Goal: Information Seeking & Learning: Learn about a topic

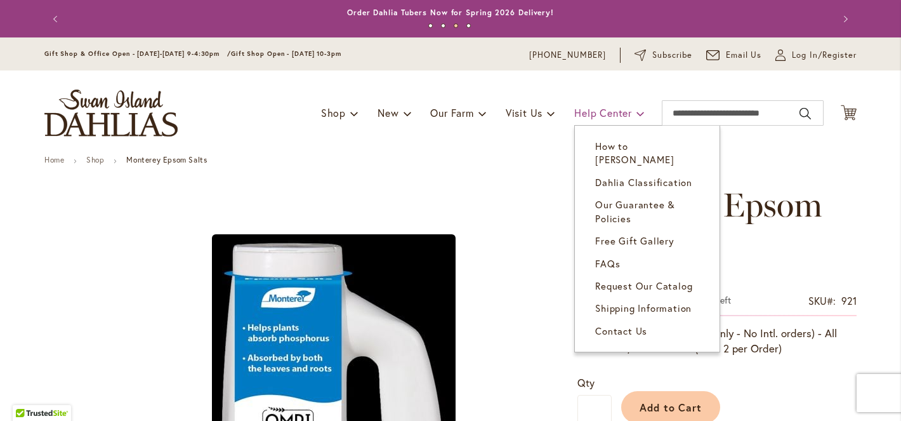
click at [613, 117] on span "Help Center" at bounding box center [603, 112] width 58 height 13
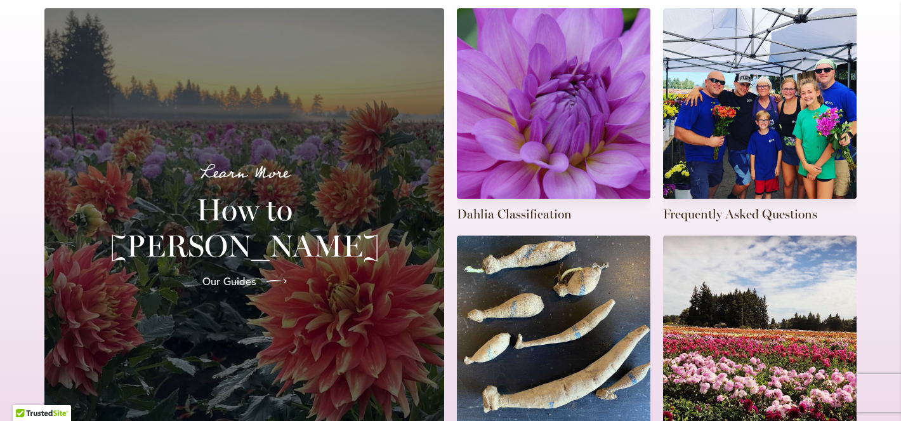
scroll to position [398, 0]
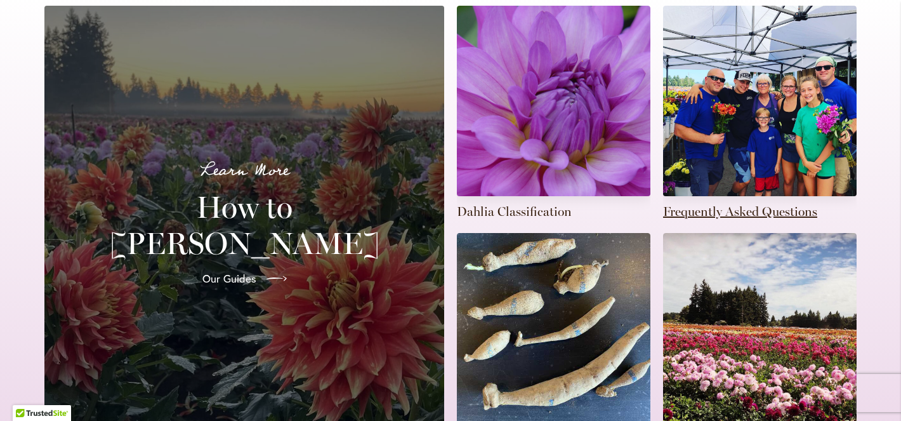
click at [749, 143] on link at bounding box center [760, 113] width 194 height 215
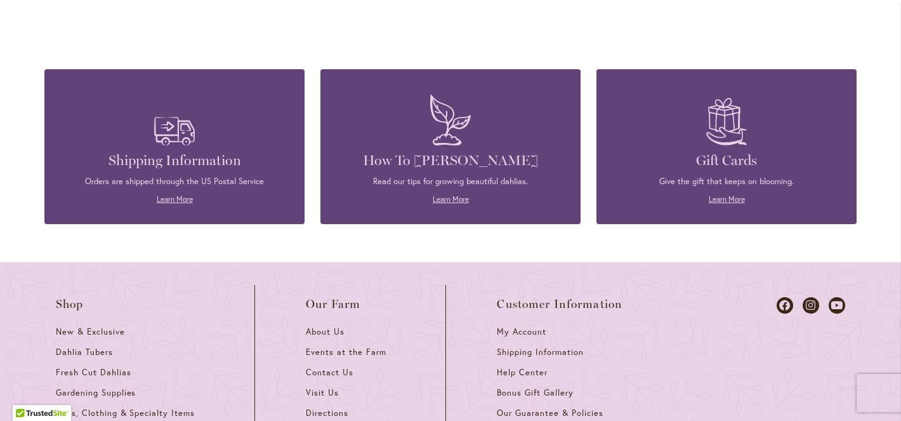
scroll to position [3750, 0]
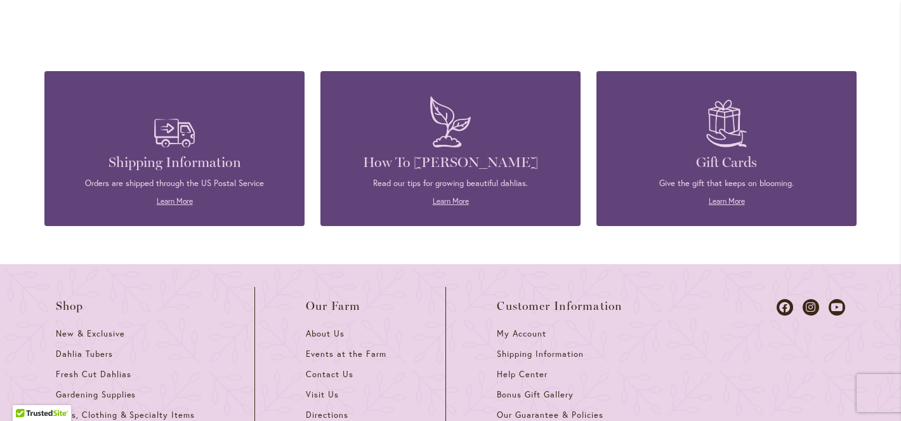
click at [448, 138] on img at bounding box center [450, 121] width 53 height 63
click at [455, 204] on link "Learn More" at bounding box center [451, 201] width 36 height 10
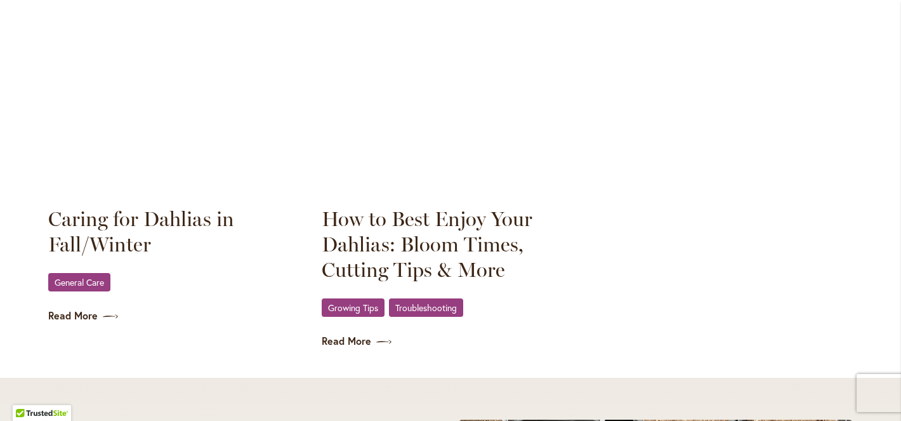
scroll to position [1824, 0]
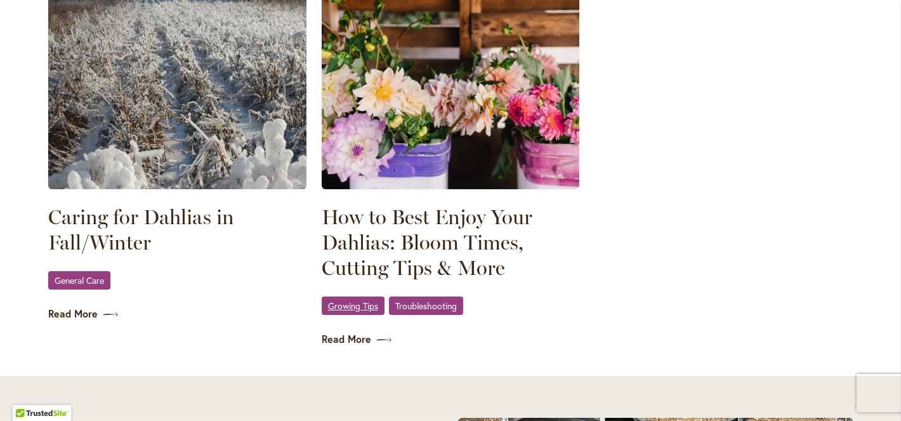
click at [368, 305] on span "Growing Tips" at bounding box center [353, 306] width 50 height 8
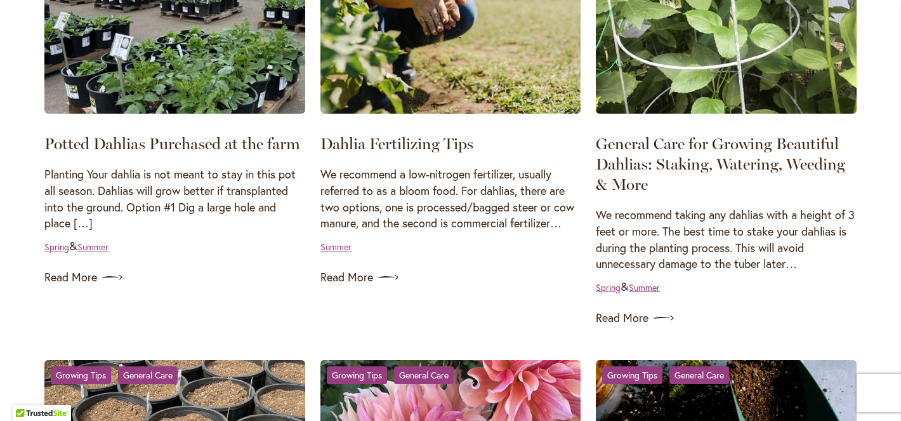
scroll to position [326, 0]
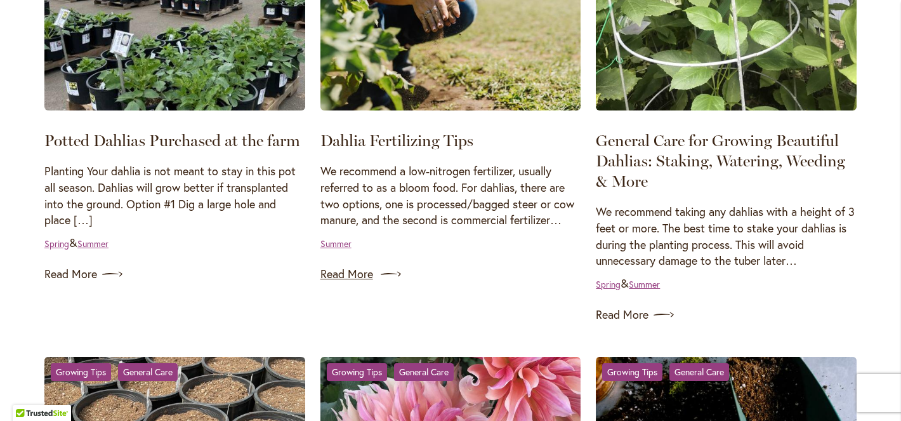
click at [349, 279] on link "Read More" at bounding box center [451, 274] width 261 height 20
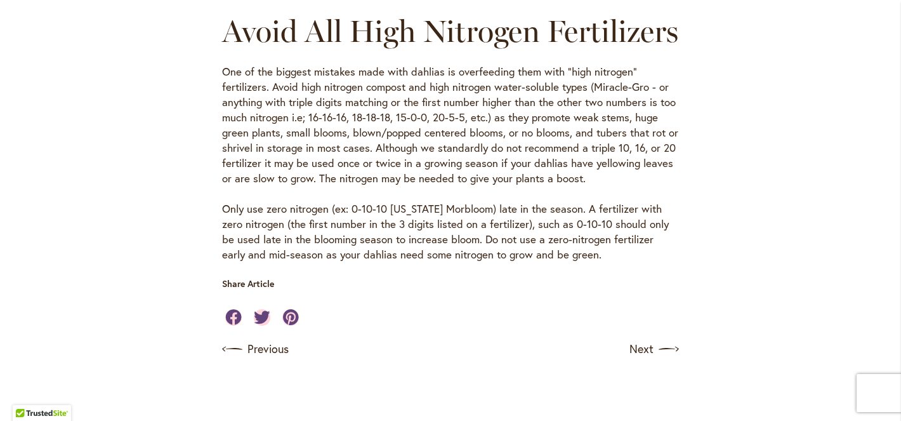
scroll to position [1560, 0]
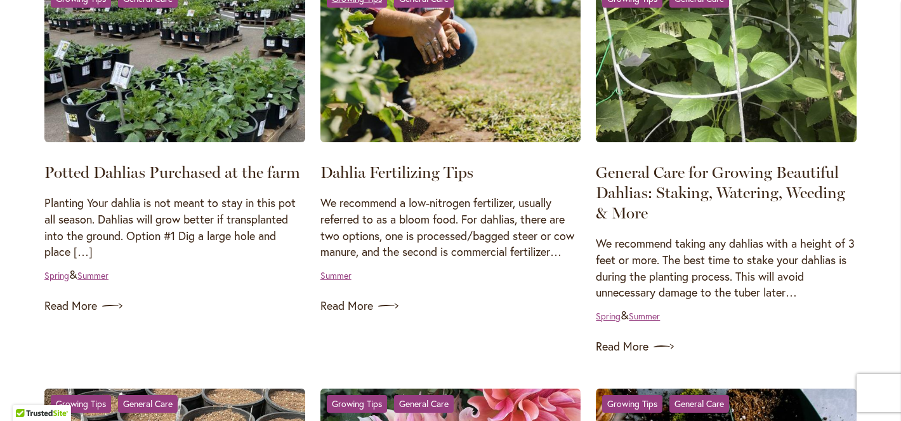
scroll to position [296, 0]
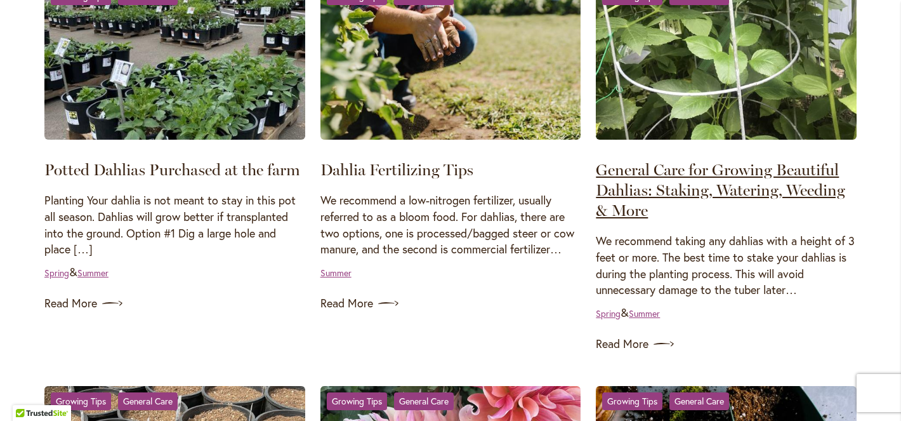
click at [749, 194] on link "General Care for Growing Beautiful Dahlias: Staking, Watering, Weeding & More" at bounding box center [720, 190] width 249 height 60
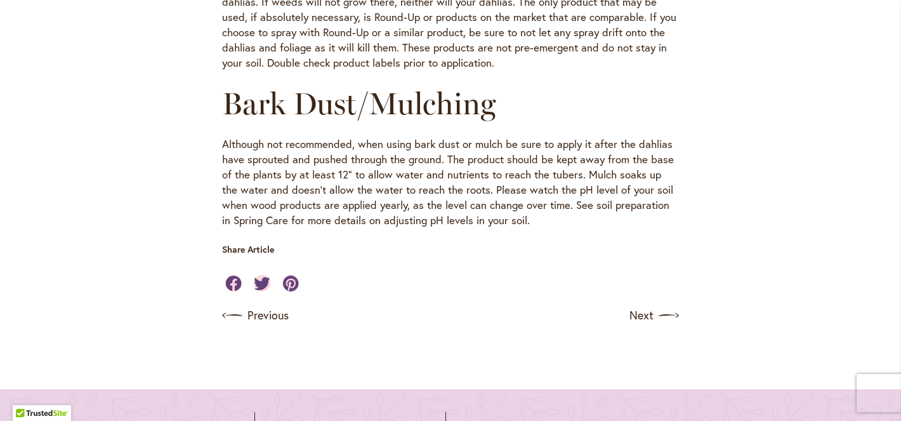
scroll to position [1450, 0]
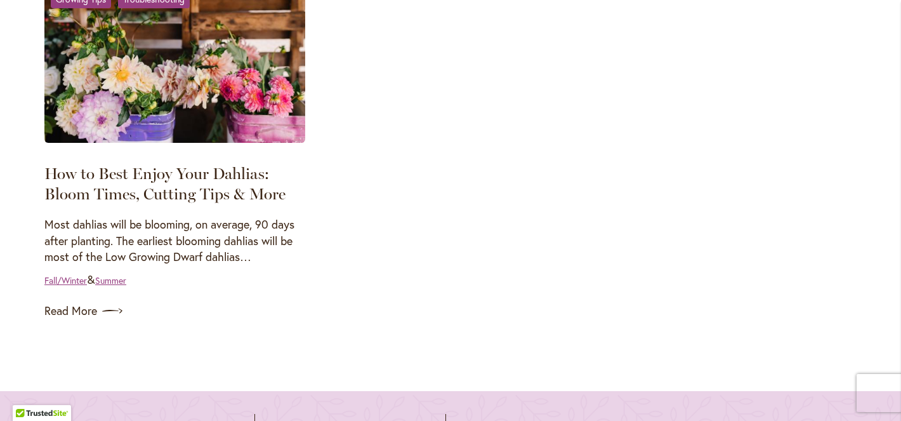
scroll to position [1452, 0]
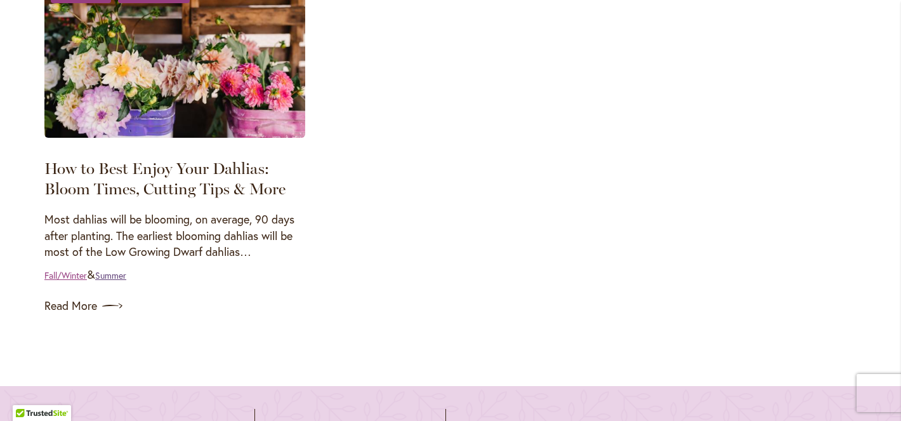
click at [118, 269] on link "Summer" at bounding box center [110, 275] width 31 height 12
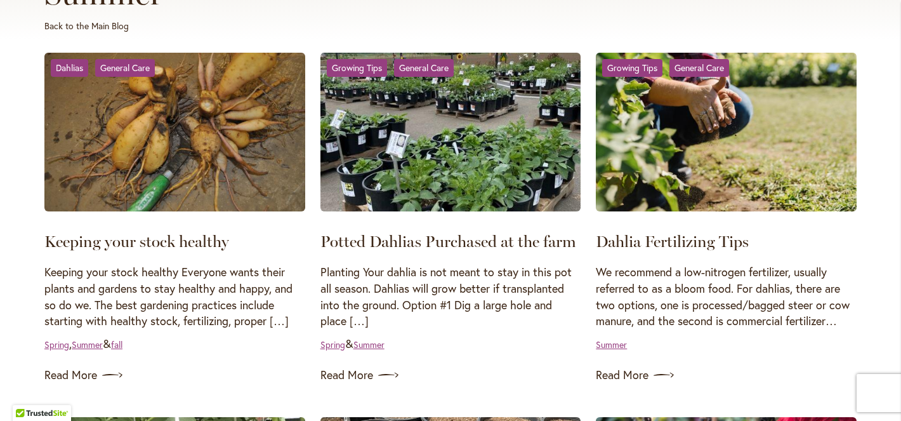
scroll to position [227, 0]
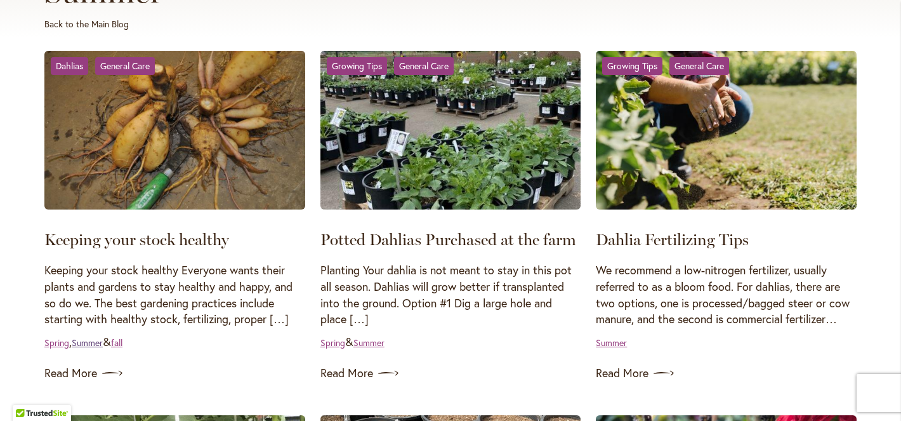
click at [94, 344] on link "Summer" at bounding box center [87, 342] width 31 height 12
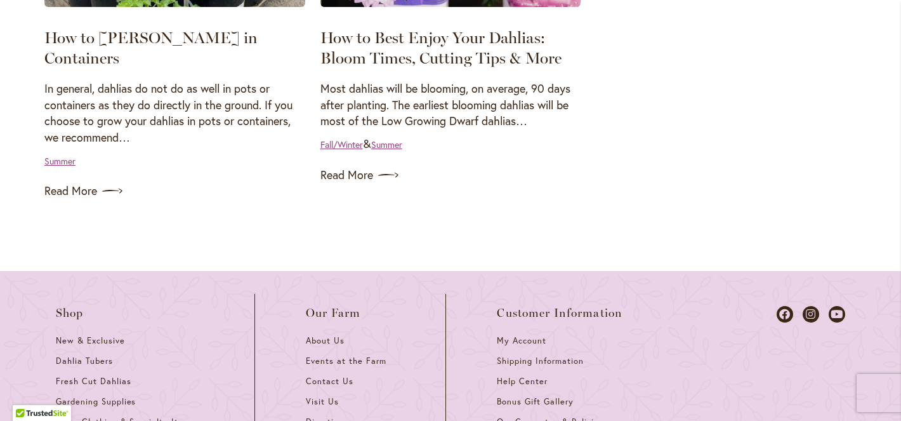
scroll to position [1205, 0]
